Goal: Task Accomplishment & Management: Complete application form

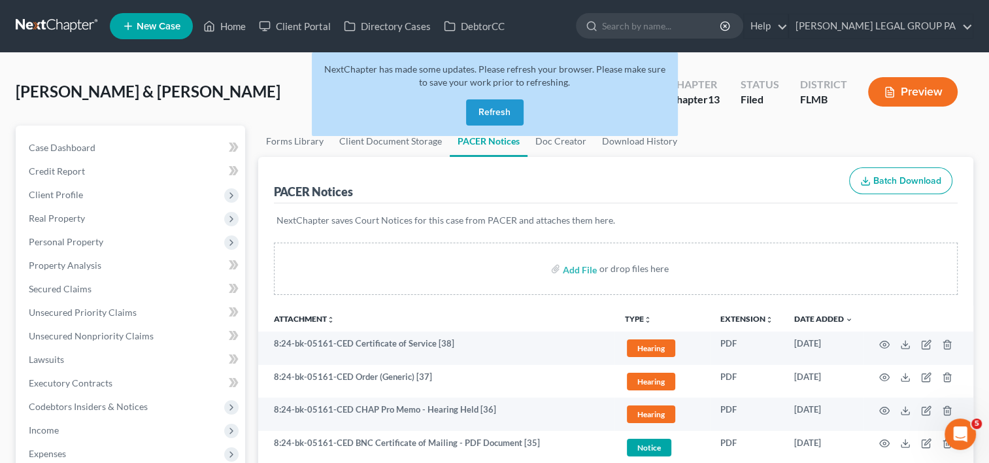
click at [80, 18] on link at bounding box center [58, 26] width 84 height 24
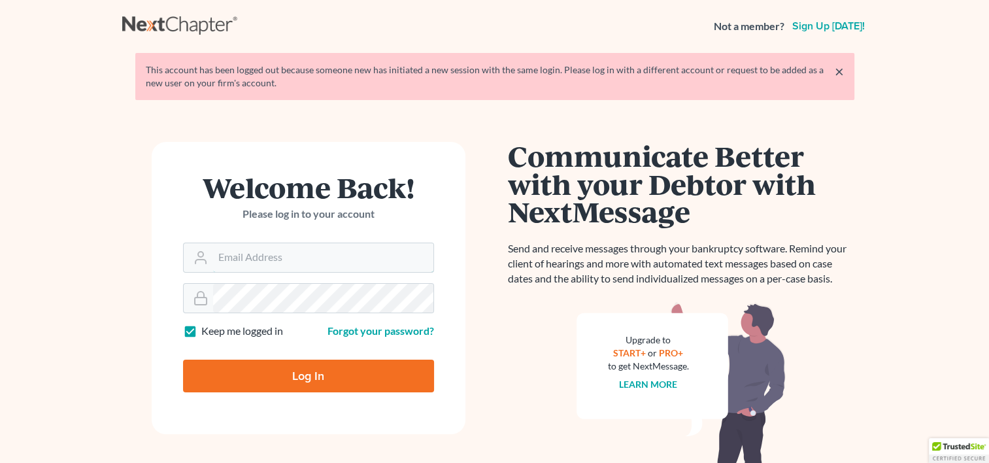
type input "[EMAIL_ADDRESS][DOMAIN_NAME]"
click at [299, 374] on input "Log In" at bounding box center [308, 376] width 251 height 33
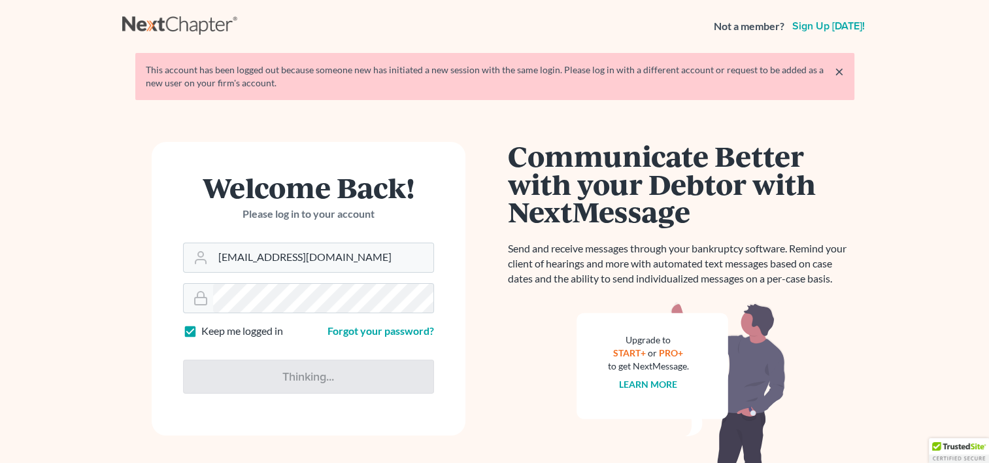
type input "Thinking..."
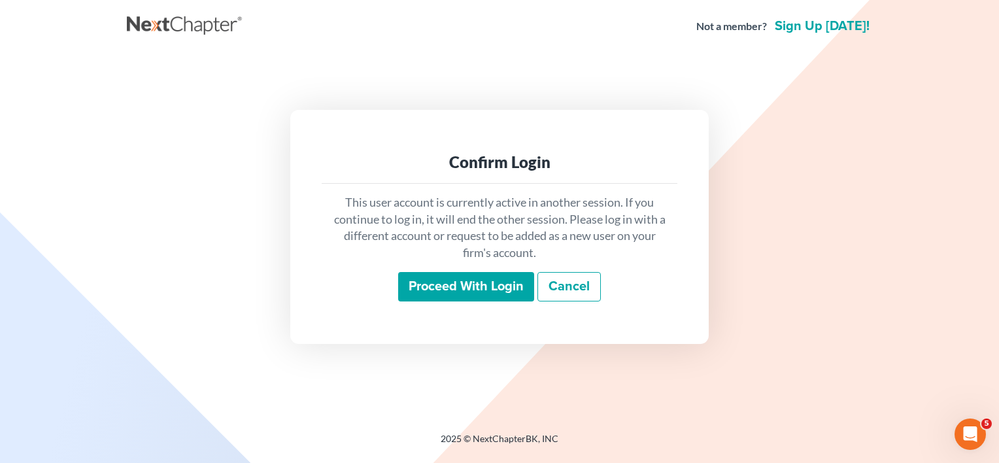
click at [477, 291] on input "Proceed with login" at bounding box center [466, 287] width 136 height 30
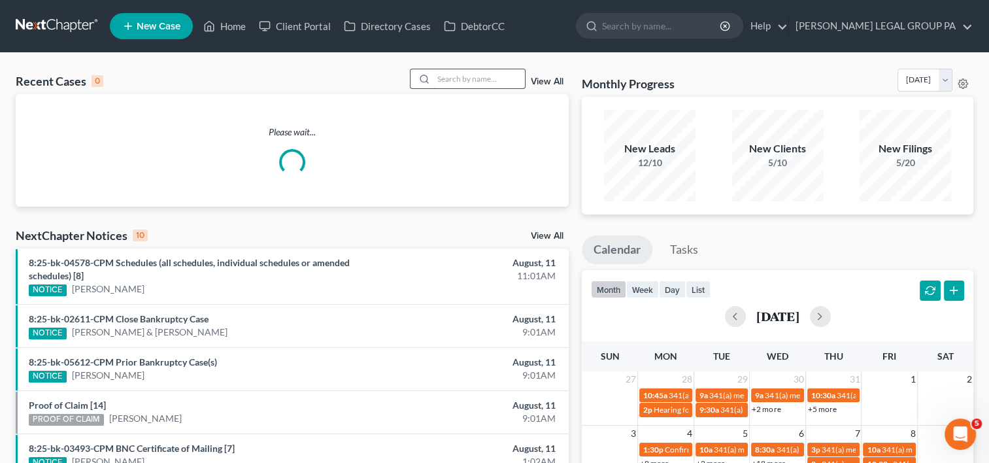
click at [456, 75] on input "search" at bounding box center [479, 78] width 92 height 19
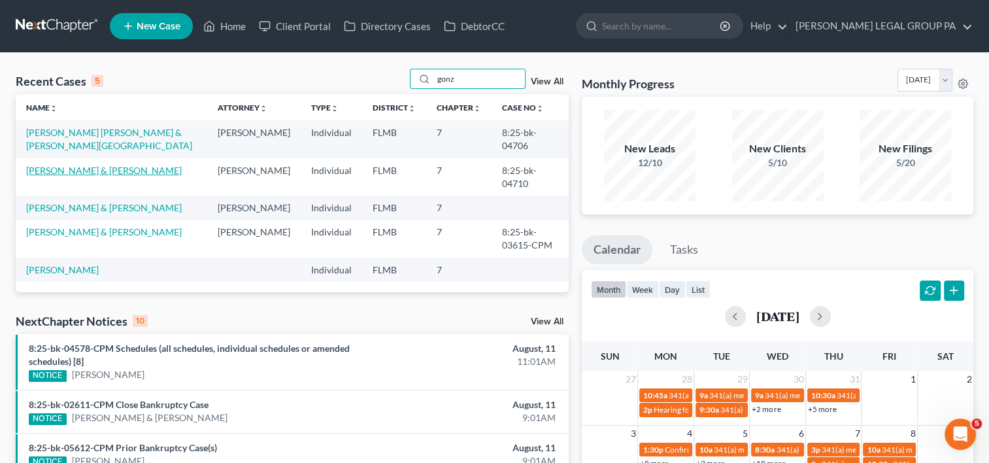
type input "gonz"
click at [109, 169] on link "Gonzalez, Jose & Adriana" at bounding box center [104, 170] width 156 height 11
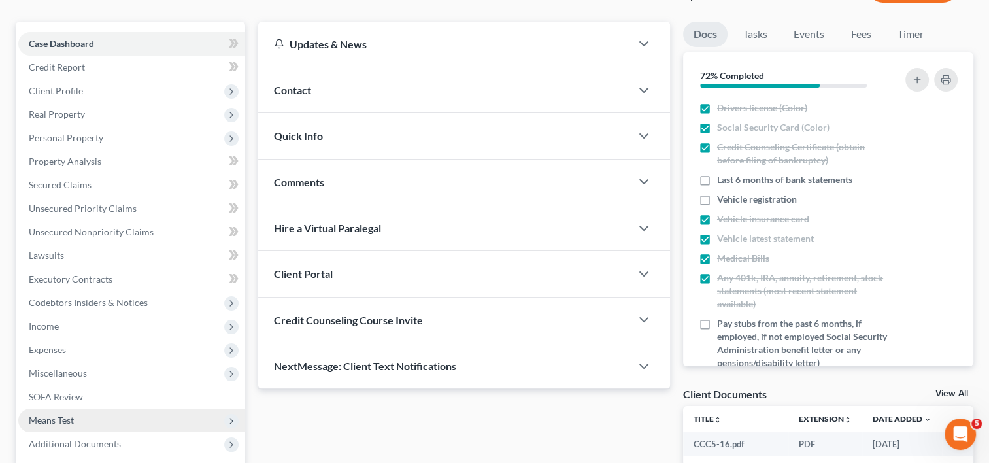
scroll to position [231, 0]
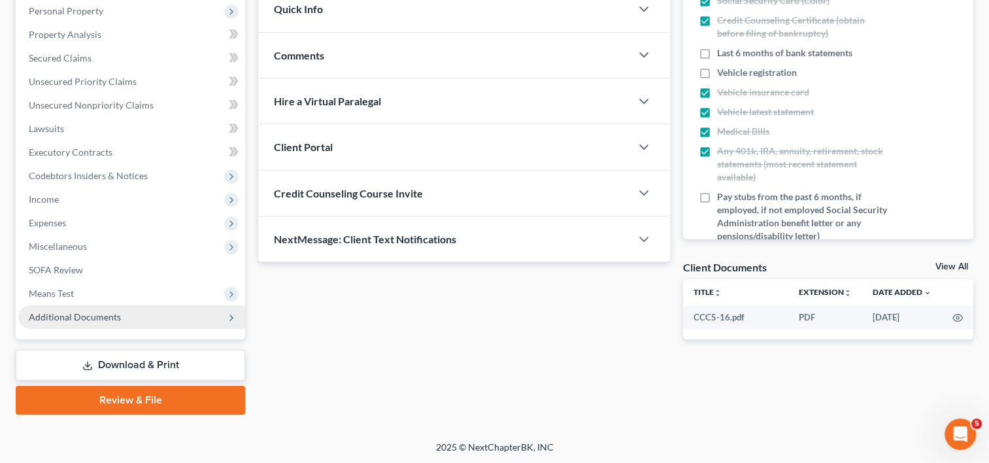
click at [118, 318] on span "Additional Documents" at bounding box center [131, 317] width 227 height 24
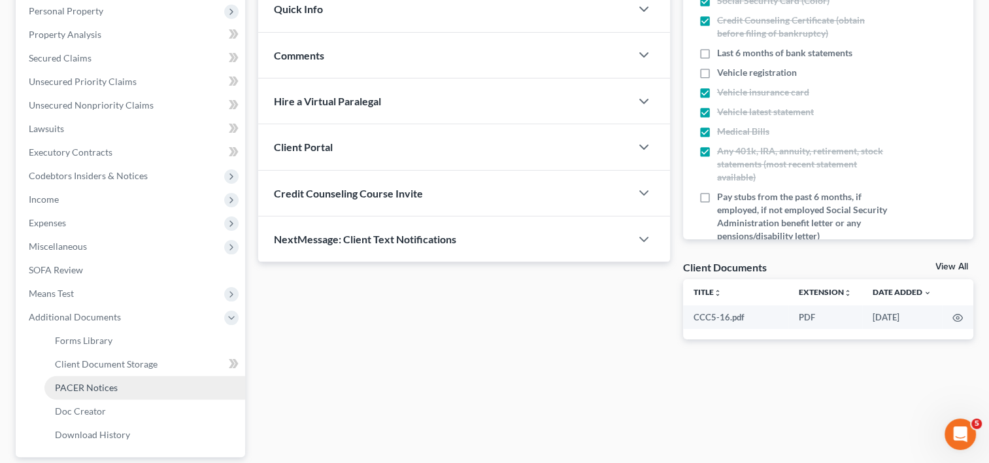
click at [93, 396] on link "PACER Notices" at bounding box center [144, 388] width 201 height 24
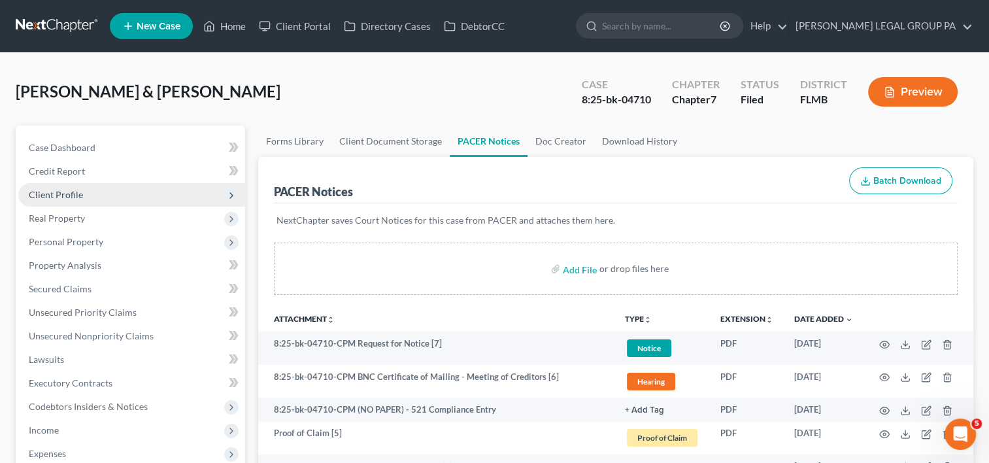
click at [86, 197] on span "Client Profile" at bounding box center [131, 195] width 227 height 24
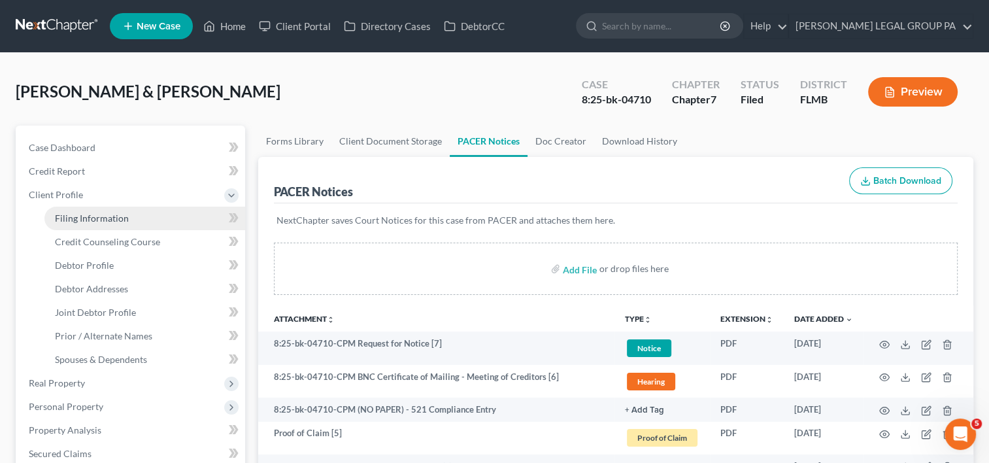
click at [90, 219] on span "Filing Information" at bounding box center [92, 217] width 74 height 11
select select "1"
select select "0"
select select "9"
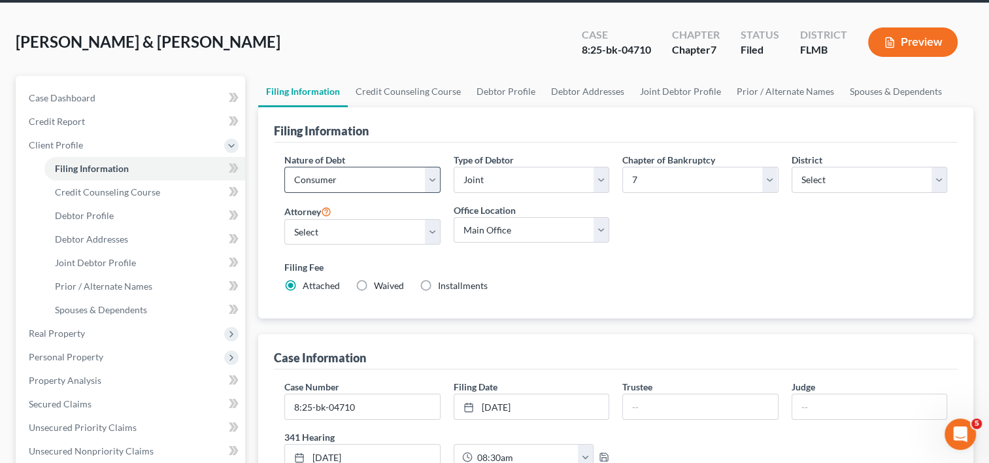
scroll to position [86, 0]
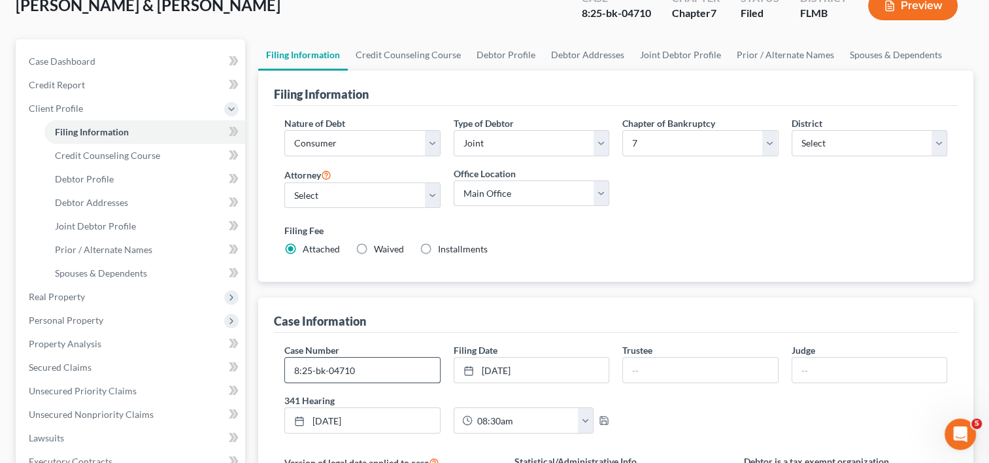
click at [373, 366] on input "8:25-bk-04710" at bounding box center [362, 370] width 154 height 25
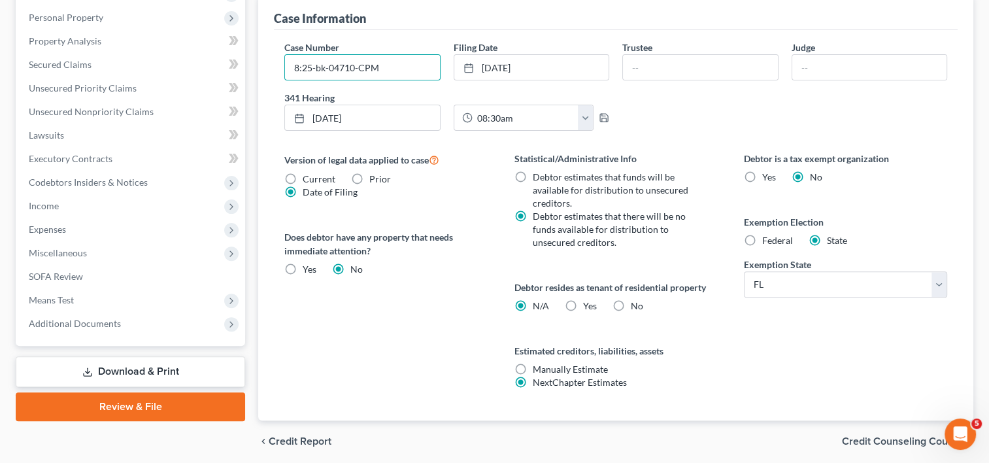
scroll to position [399, 0]
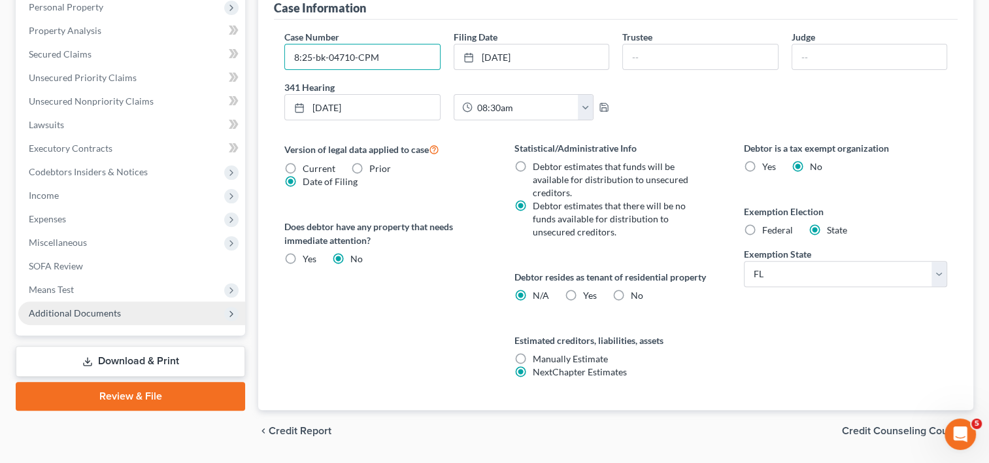
type input "8:25-bk-04710-CPM"
click at [104, 317] on span "Additional Documents" at bounding box center [75, 312] width 92 height 11
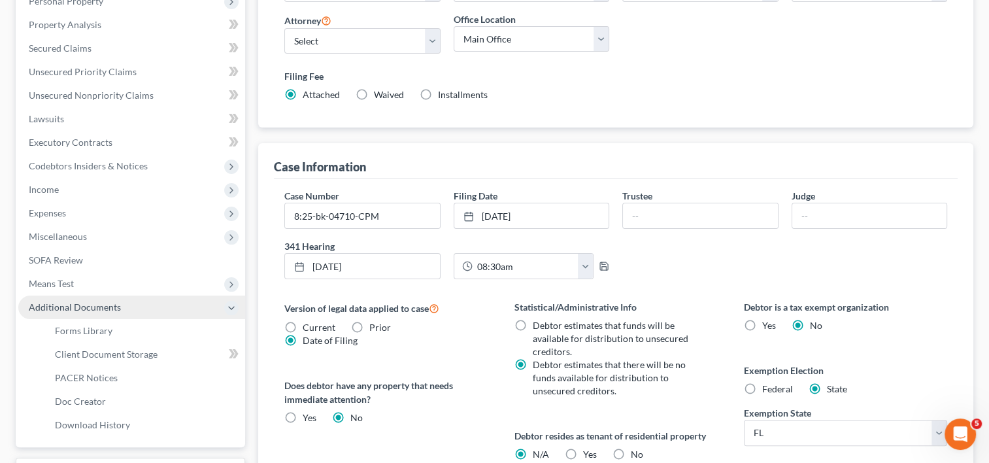
scroll to position [235, 0]
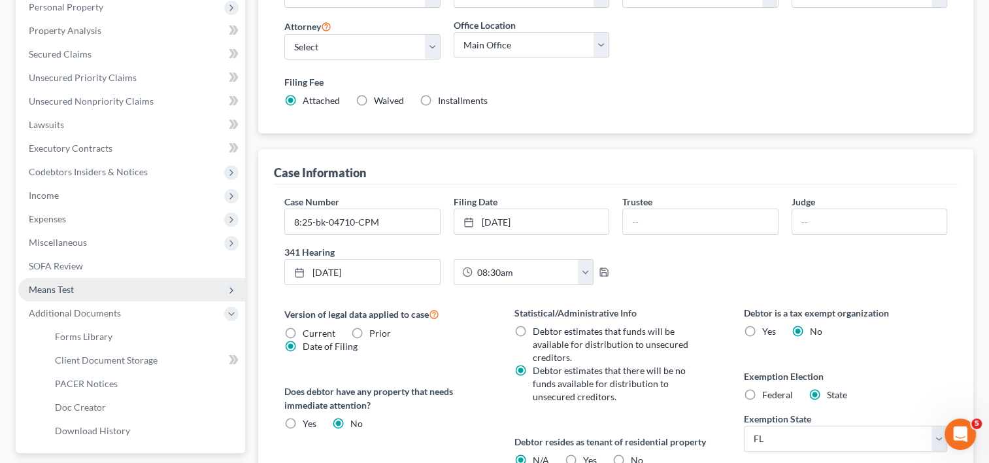
click at [105, 293] on span "Means Test" at bounding box center [131, 290] width 227 height 24
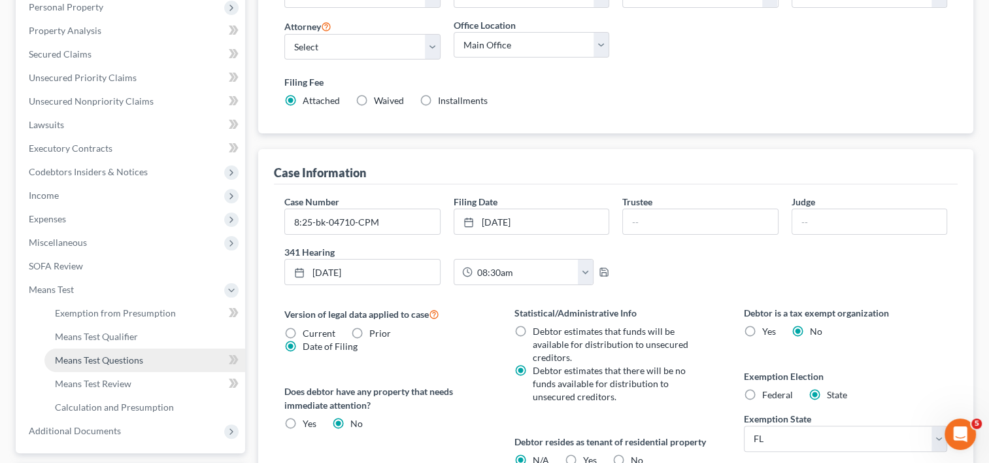
click at [113, 367] on link "Means Test Questions" at bounding box center [144, 360] width 201 height 24
